Goal: Register for event/course

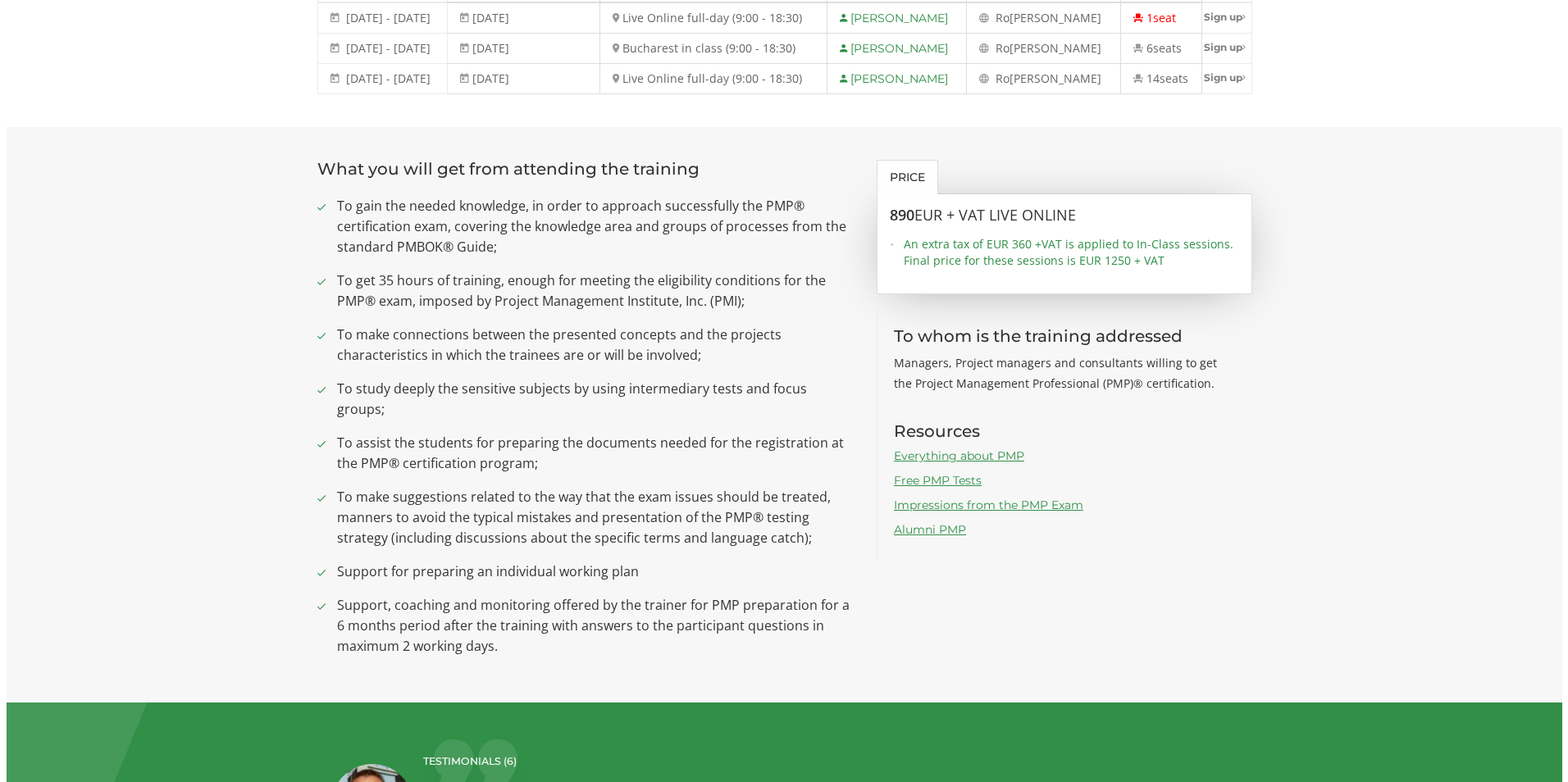
scroll to position [492, 0]
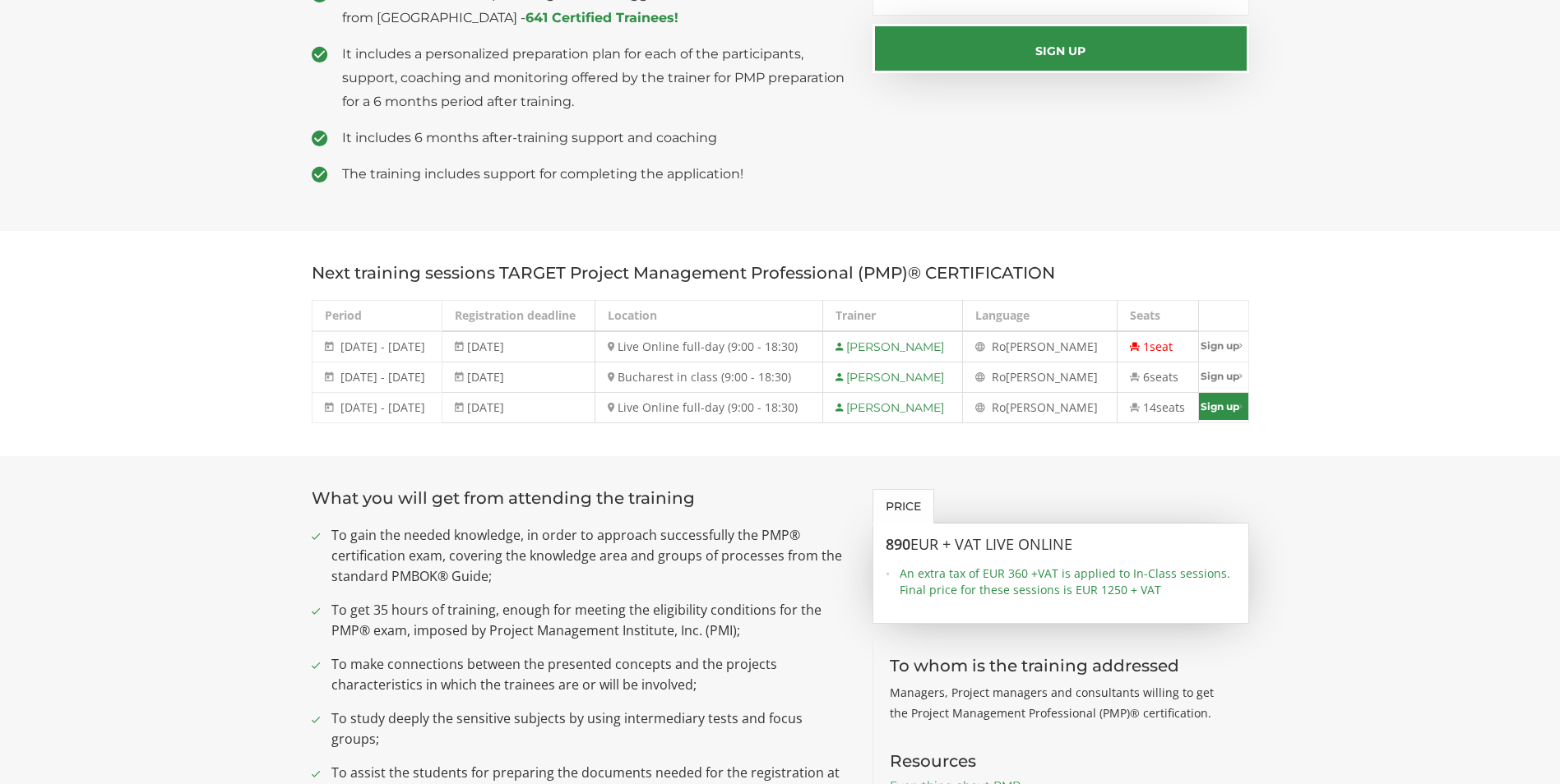
click at [971, 411] on link "Sign up" at bounding box center [1223, 407] width 49 height 28
select select "Live Online full-day (9:00 - 18:30) - [DATE] - [DATE]"
type input "Sign up"
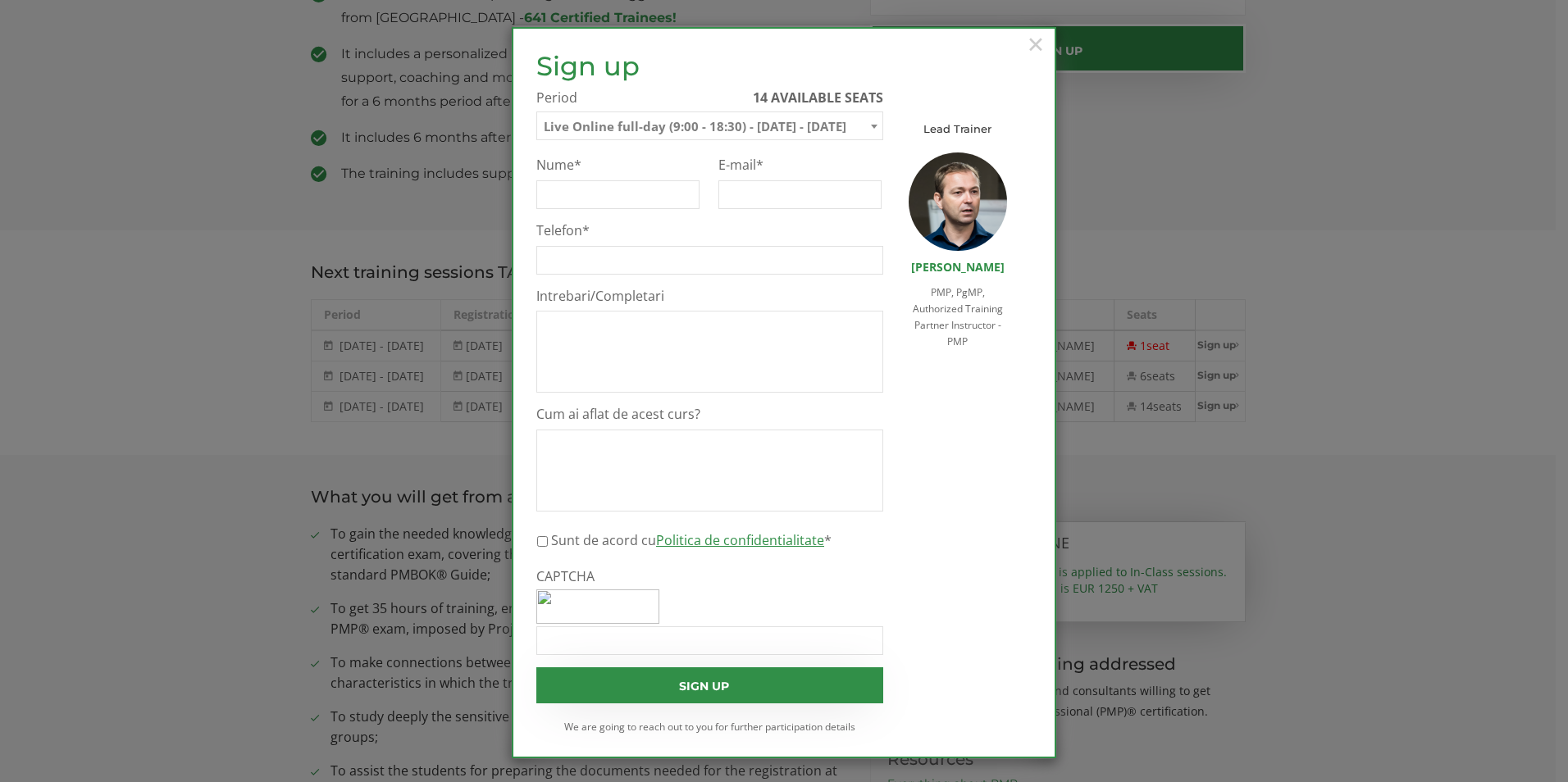
click at [868, 130] on span at bounding box center [874, 126] width 16 height 21
click at [595, 194] on input "Nume *" at bounding box center [617, 194] width 163 height 28
click at [598, 196] on input "Nume *" at bounding box center [617, 194] width 163 height 28
paste input "ANDRUH VLAD"
type input "ANDRUH VLAD"
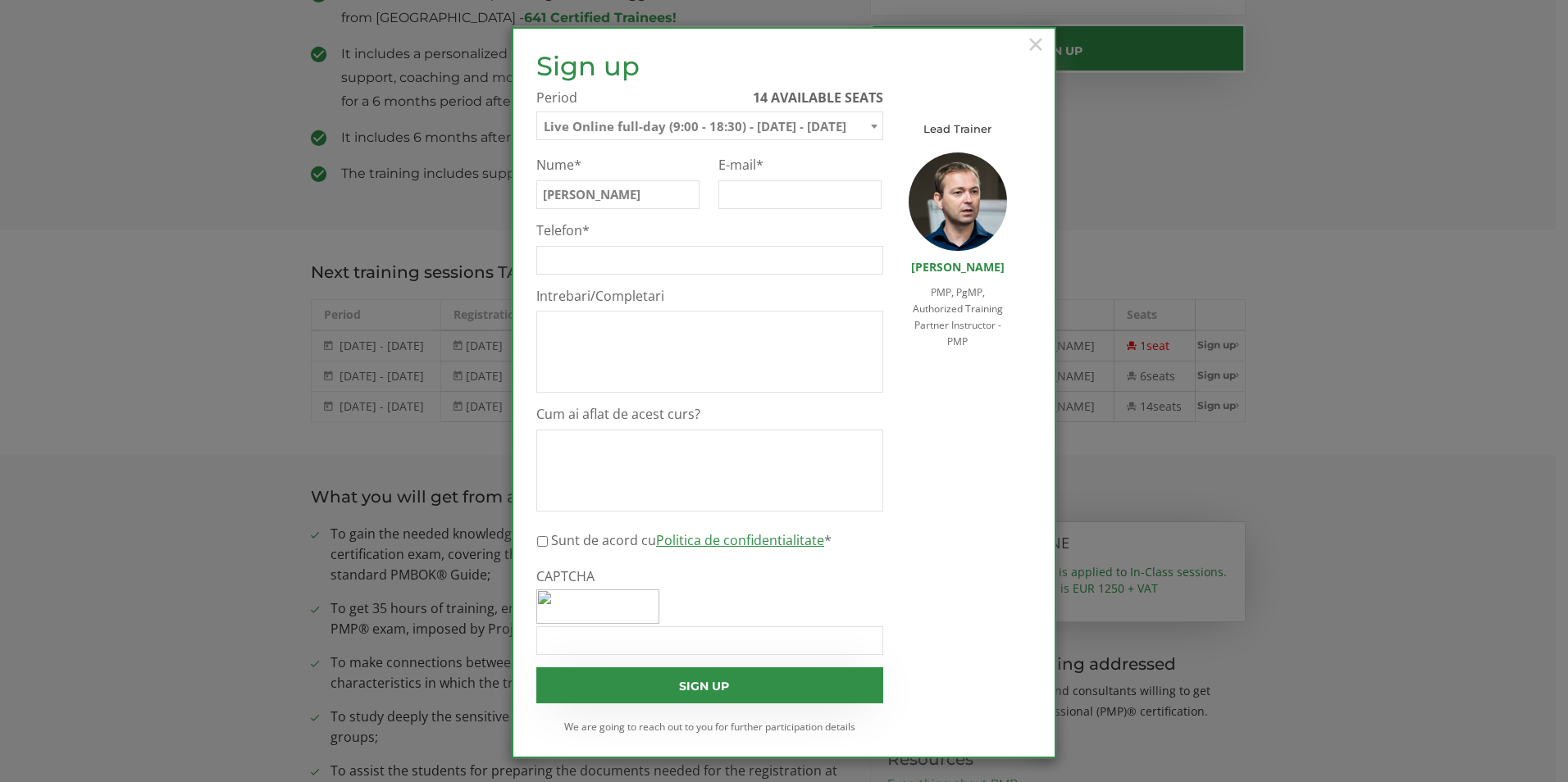
click at [736, 197] on input "E-mail *" at bounding box center [800, 194] width 163 height 28
paste input "v.andruh@optibelt.com"
type input "v.andruh@optibelt.com"
click at [654, 255] on input "Telefon *" at bounding box center [709, 260] width 347 height 28
click at [647, 269] on input "Telefon *" at bounding box center [709, 260] width 347 height 28
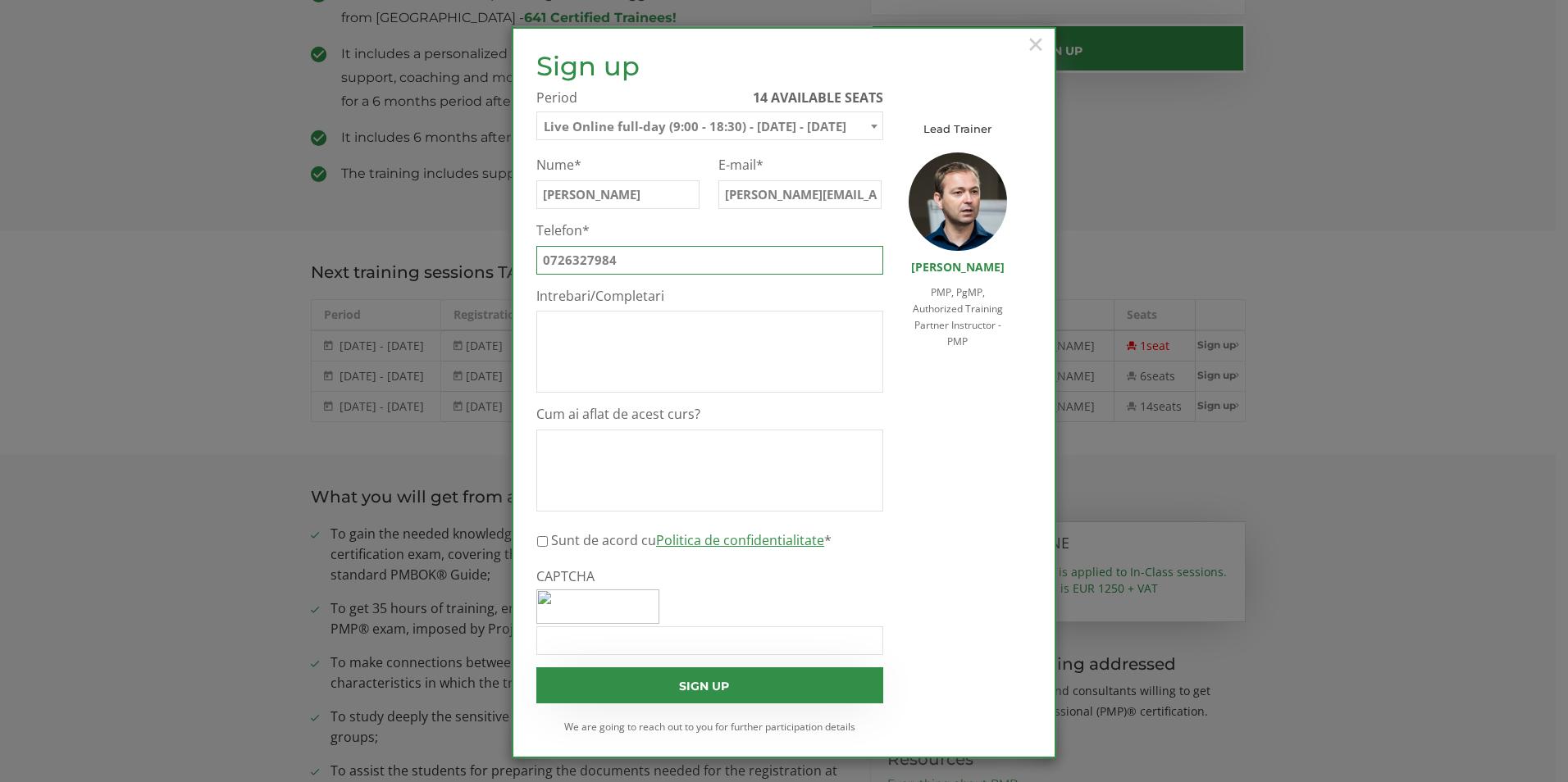
type input "0726327984"
click at [626, 324] on textarea "Intrebari/Completari" at bounding box center [709, 352] width 347 height 82
click at [538, 543] on input "Sunt de acord cu Politica de confidentialitate *" at bounding box center [542, 541] width 10 height 28
checkbox input "true"
click at [567, 263] on input "0726327984" at bounding box center [709, 260] width 347 height 28
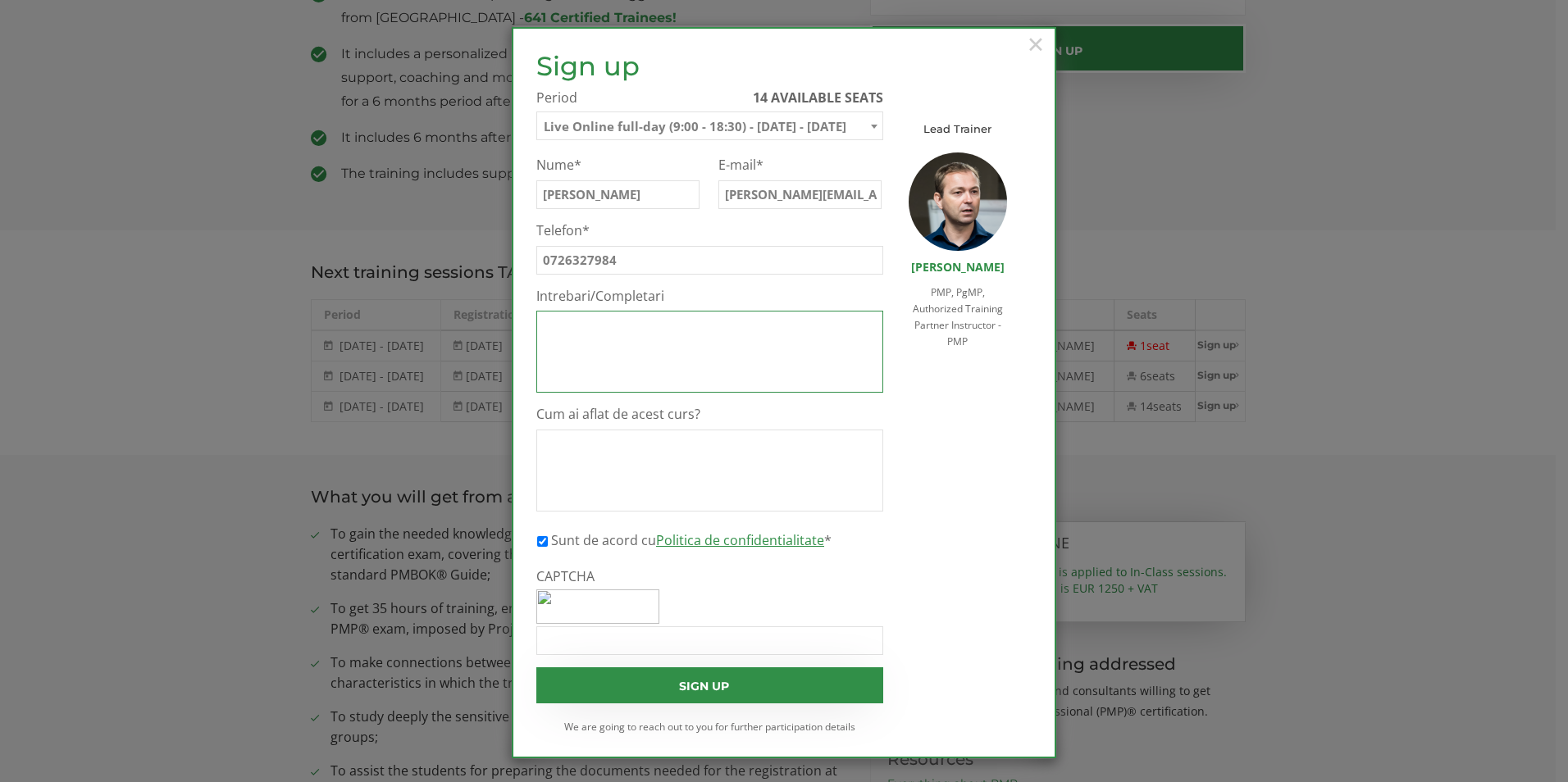
click at [598, 321] on textarea "Intrebari/Completari" at bounding box center [709, 352] width 347 height 82
click at [968, 208] on div "× Sign up Sign up on the waiting list Please fill in this form to sign up on th…" at bounding box center [784, 391] width 1568 height 782
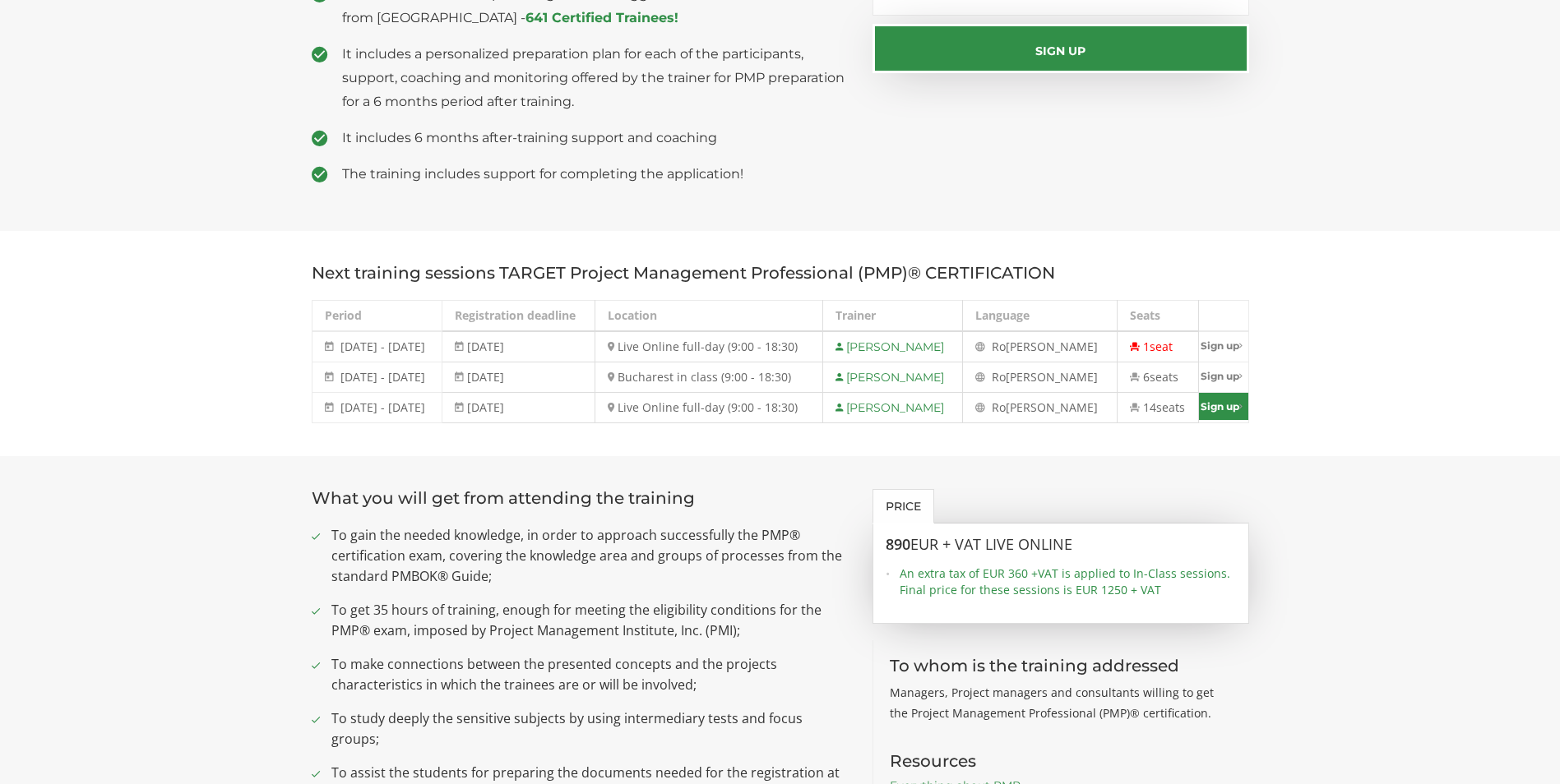
click at [971, 403] on link "Sign up" at bounding box center [1223, 407] width 49 height 28
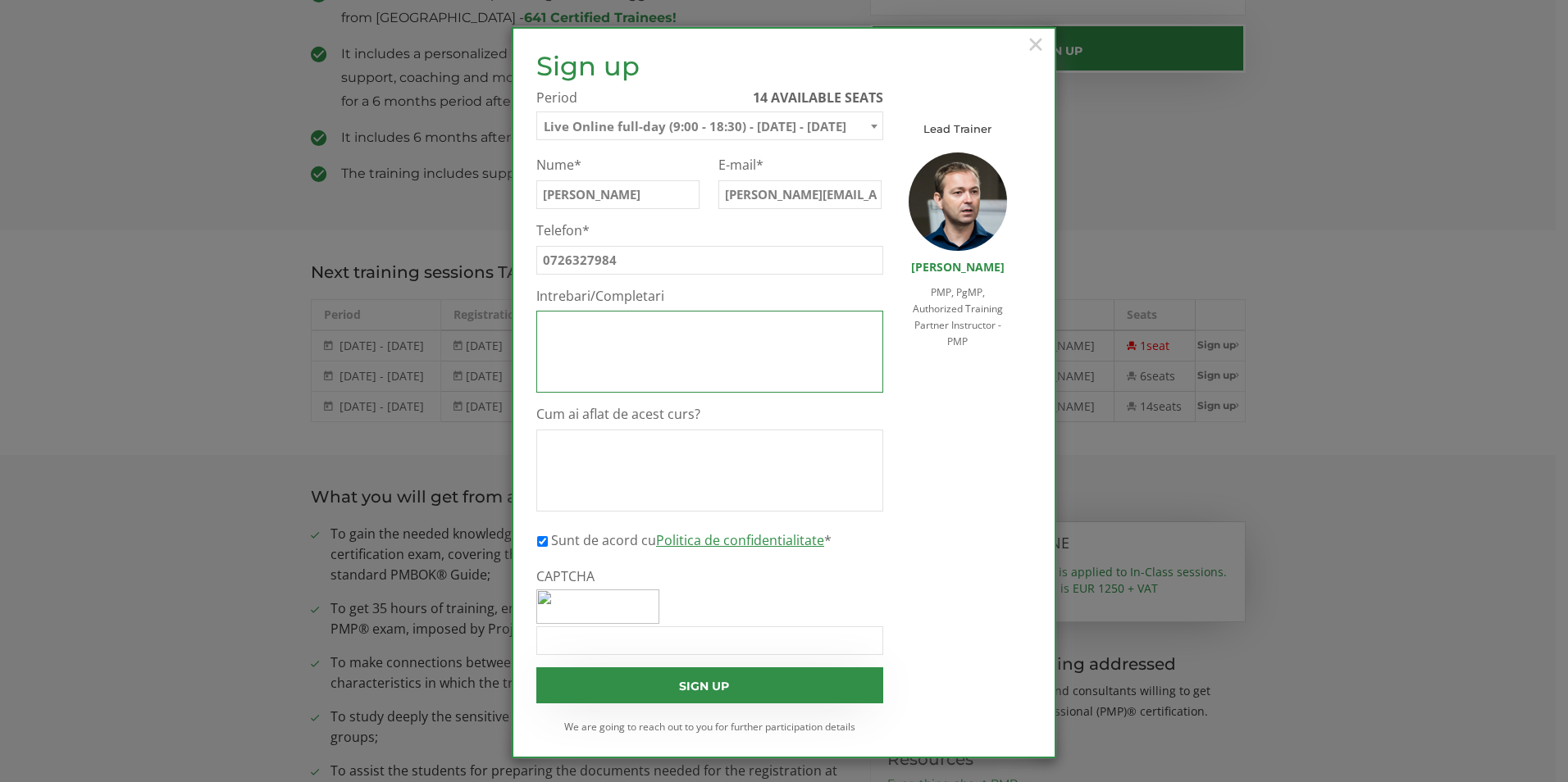
click at [617, 328] on textarea "Intrebari/Completari" at bounding box center [709, 352] width 347 height 82
click at [579, 592] on input "CAPTCHA" at bounding box center [709, 641] width 347 height 28
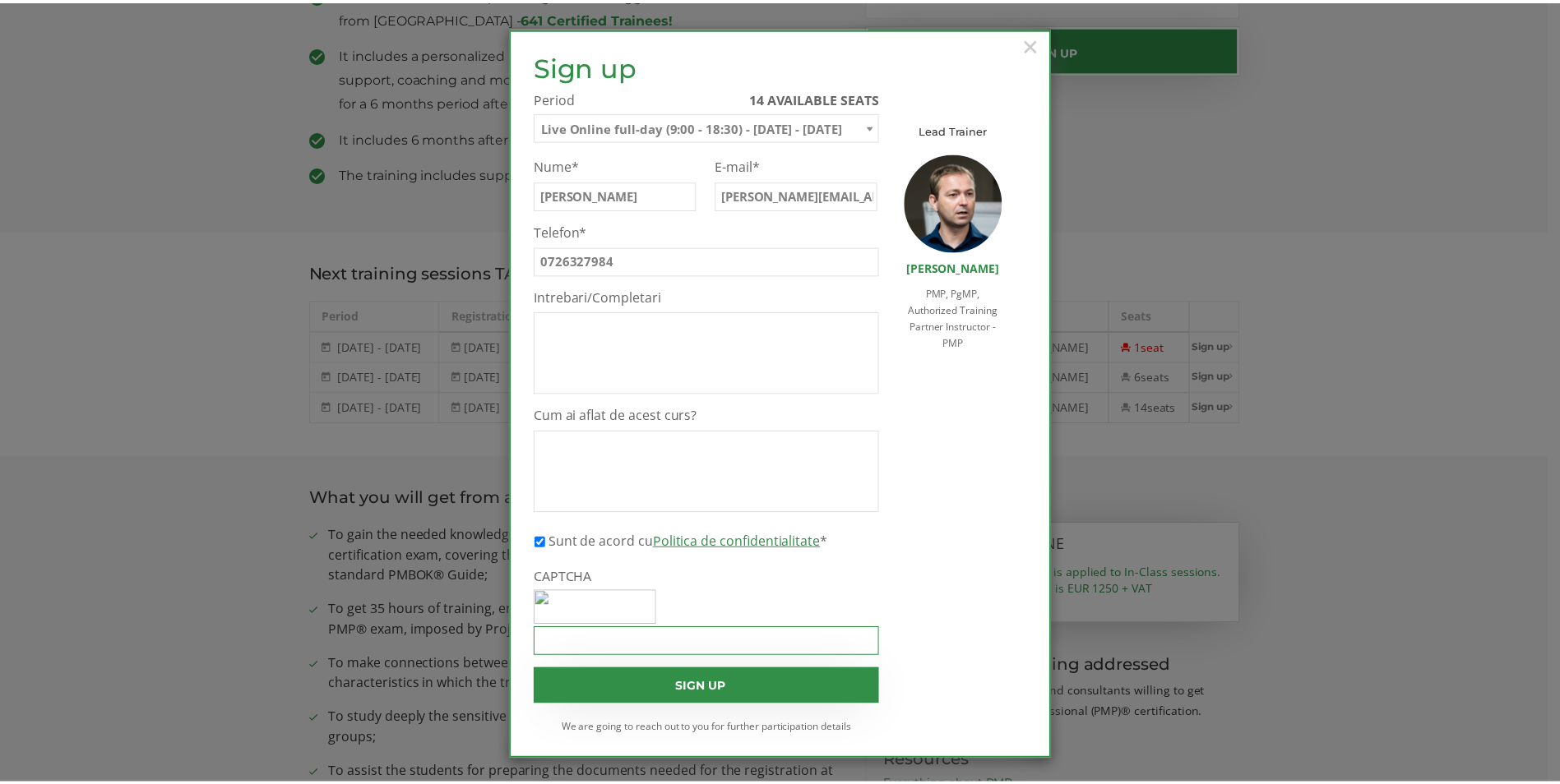
scroll to position [2, 0]
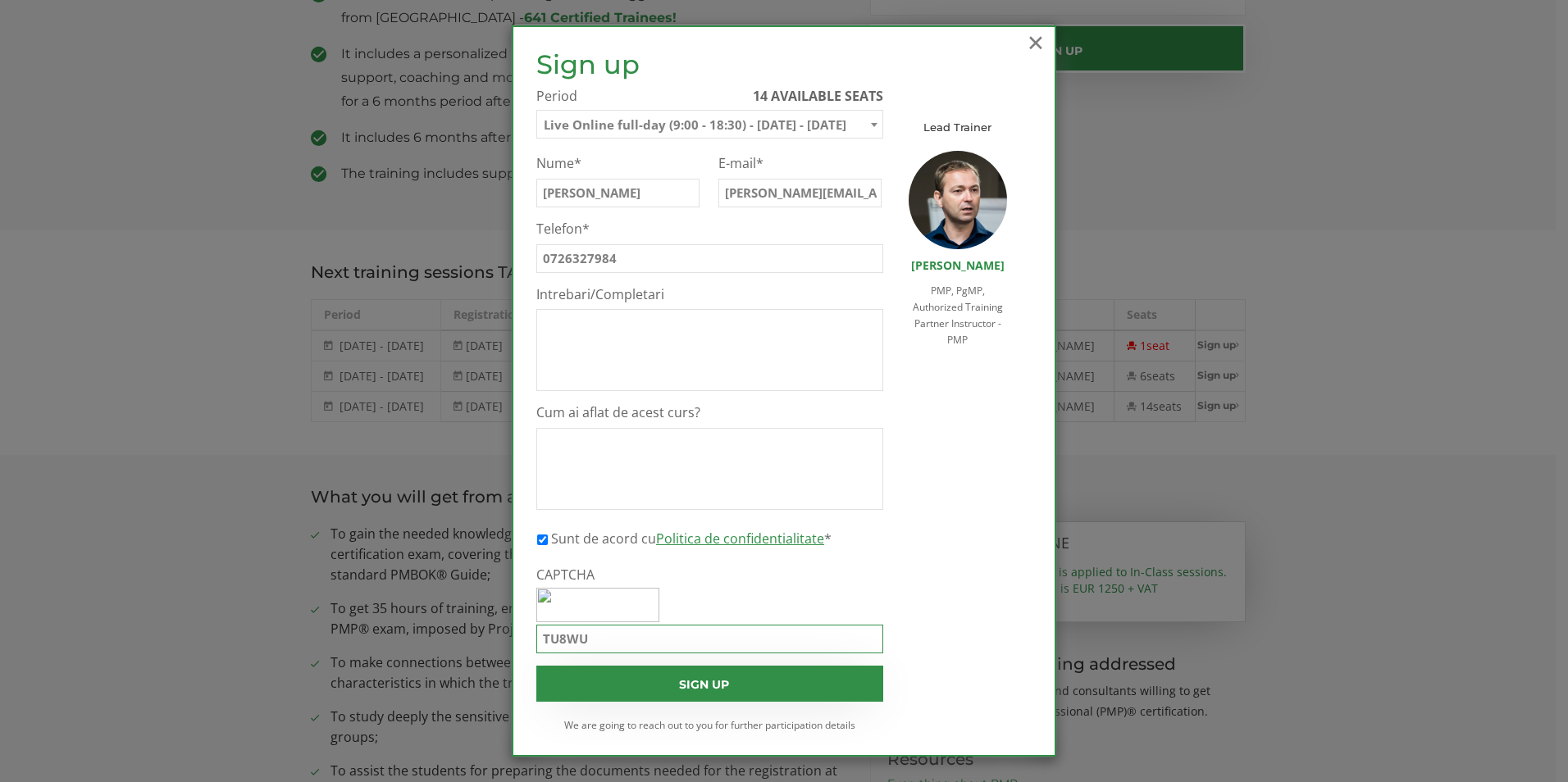
type input "TU8WU"
click at [968, 45] on span "×" at bounding box center [1035, 42] width 21 height 45
